Goal: Task Accomplishment & Management: Manage account settings

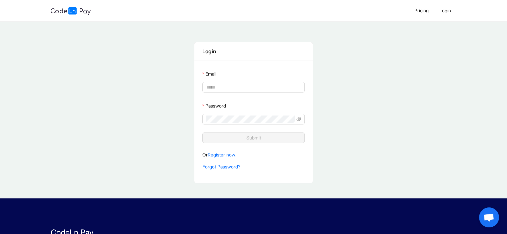
click at [212, 75] on label "Email" at bounding box center [209, 74] width 14 height 11
click at [212, 84] on input "Email" at bounding box center [252, 87] width 93 height 7
click at [213, 83] on span at bounding box center [253, 87] width 102 height 11
click at [213, 88] on input "Email" at bounding box center [250, 87] width 88 height 7
type input "**********"
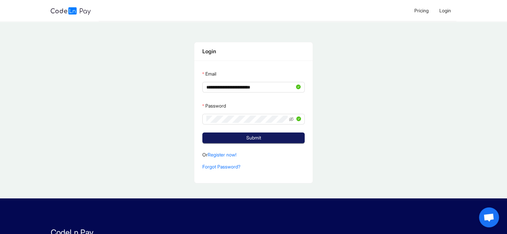
click at [253, 138] on span "Submit" at bounding box center [253, 137] width 15 height 7
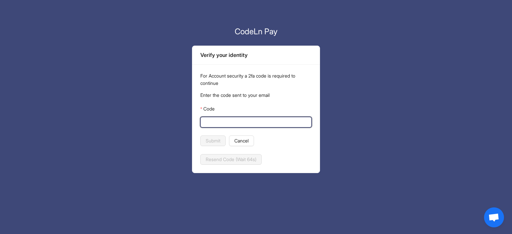
click at [226, 120] on input "Code" at bounding box center [255, 122] width 102 height 7
paste input "******"
type input "******"
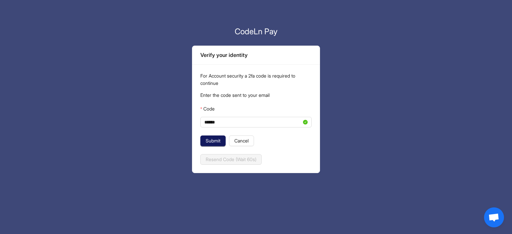
click at [220, 141] on span "Submit" at bounding box center [212, 140] width 15 height 7
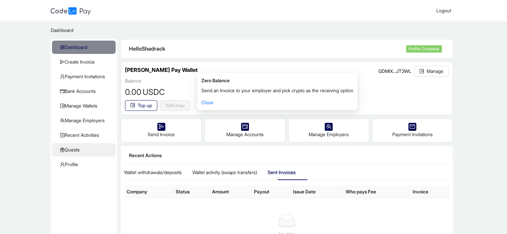
click at [72, 148] on span "Quests" at bounding box center [85, 149] width 50 height 13
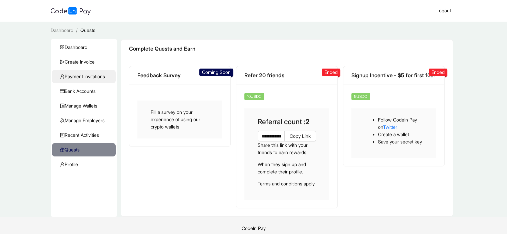
click at [85, 78] on span "Payment Invitations" at bounding box center [85, 76] width 50 height 13
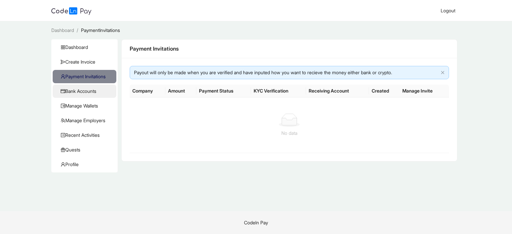
click at [84, 91] on span "Bank Accounts" at bounding box center [86, 91] width 50 height 13
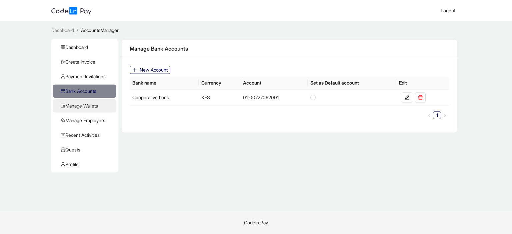
click at [83, 103] on span "Manage Wallets" at bounding box center [86, 105] width 50 height 13
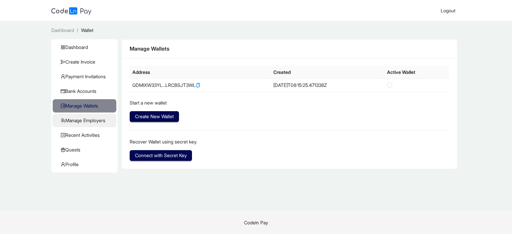
click at [89, 123] on span "Manage Employers" at bounding box center [86, 120] width 50 height 13
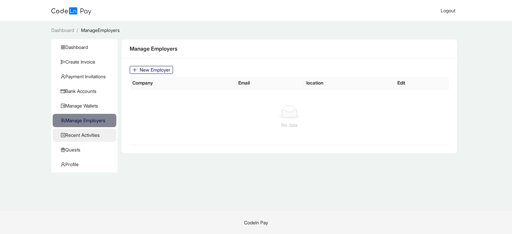
click at [90, 139] on span "Recent Activities" at bounding box center [86, 135] width 50 height 13
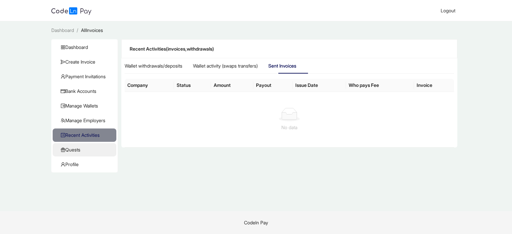
click at [87, 148] on span "Quests" at bounding box center [86, 149] width 50 height 13
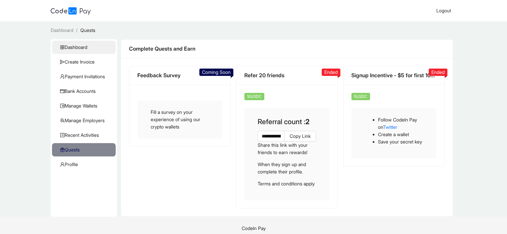
click at [83, 44] on span "Dashboard" at bounding box center [85, 47] width 50 height 13
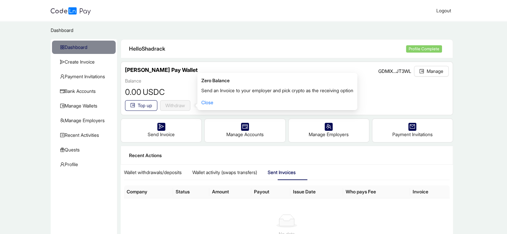
click at [152, 106] on span "Top up" at bounding box center [145, 105] width 14 height 7
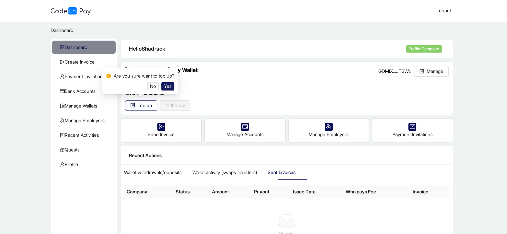
click at [167, 86] on span "Yes" at bounding box center [168, 86] width 8 height 7
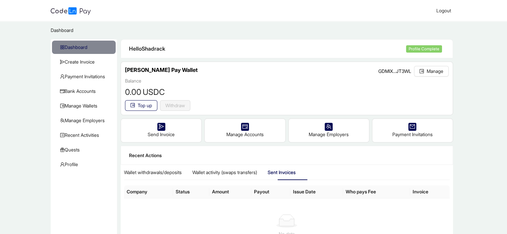
click at [419, 46] on span "Profile Complete" at bounding box center [424, 48] width 36 height 7
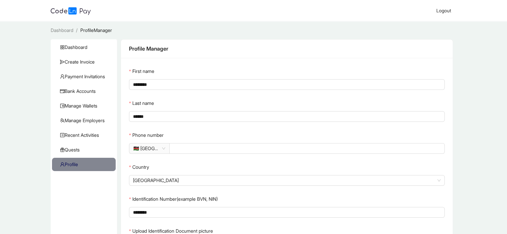
scroll to position [55, 0]
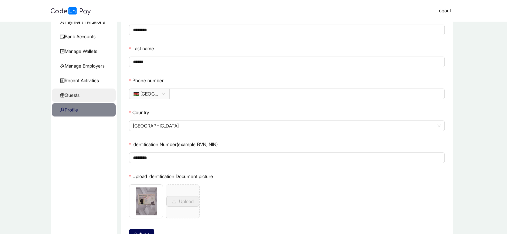
click at [79, 98] on span "Quests" at bounding box center [85, 95] width 50 height 13
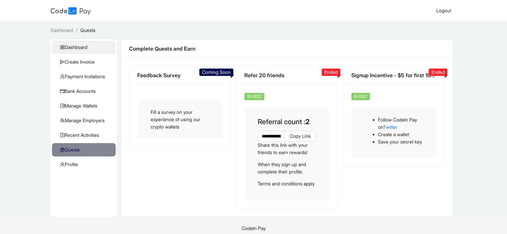
click at [82, 43] on span "Dashboard" at bounding box center [85, 47] width 50 height 13
